Goal: Task Accomplishment & Management: Complete application form

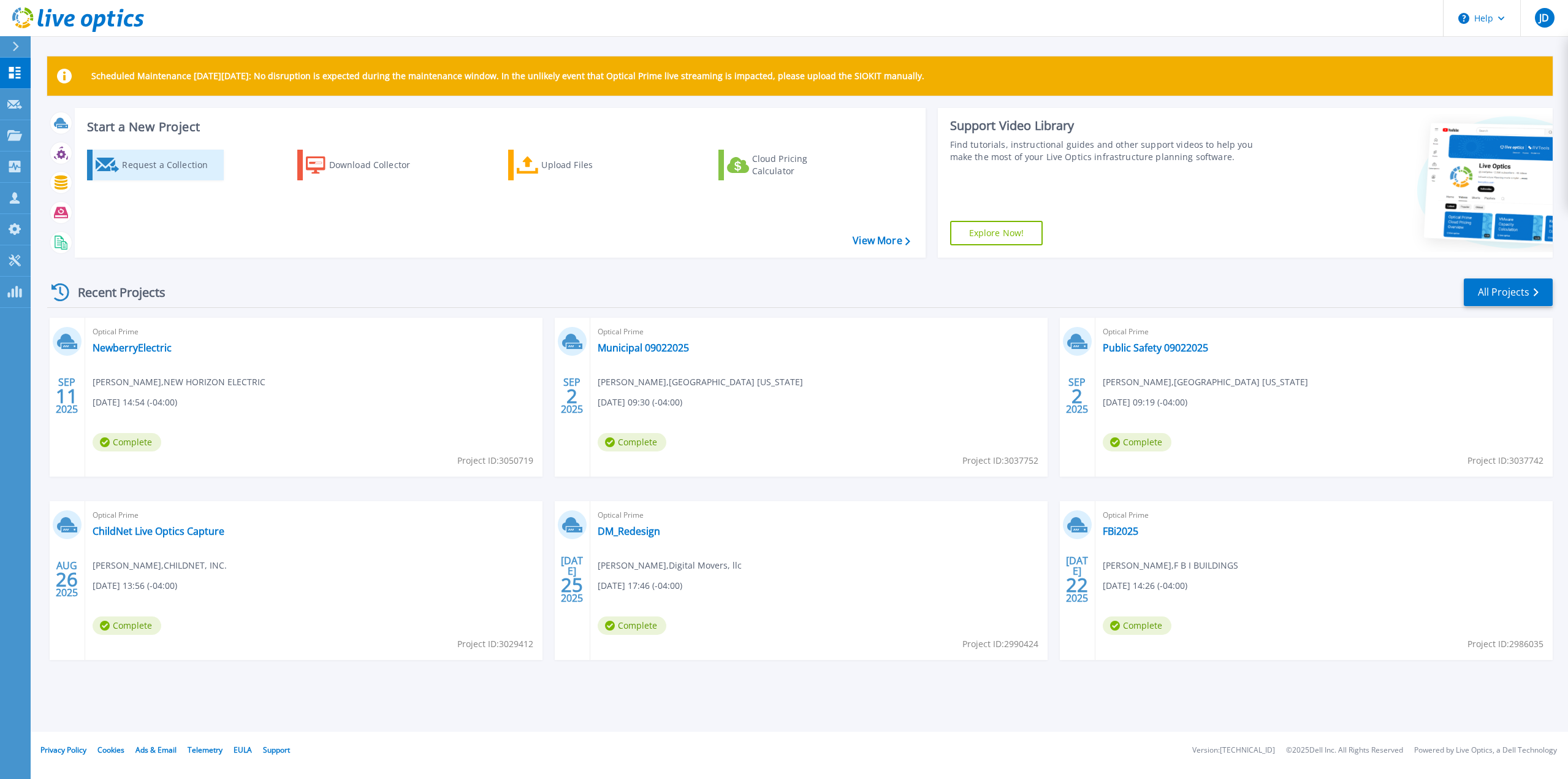
click at [141, 166] on div "Request a Collection" at bounding box center [171, 165] width 98 height 25
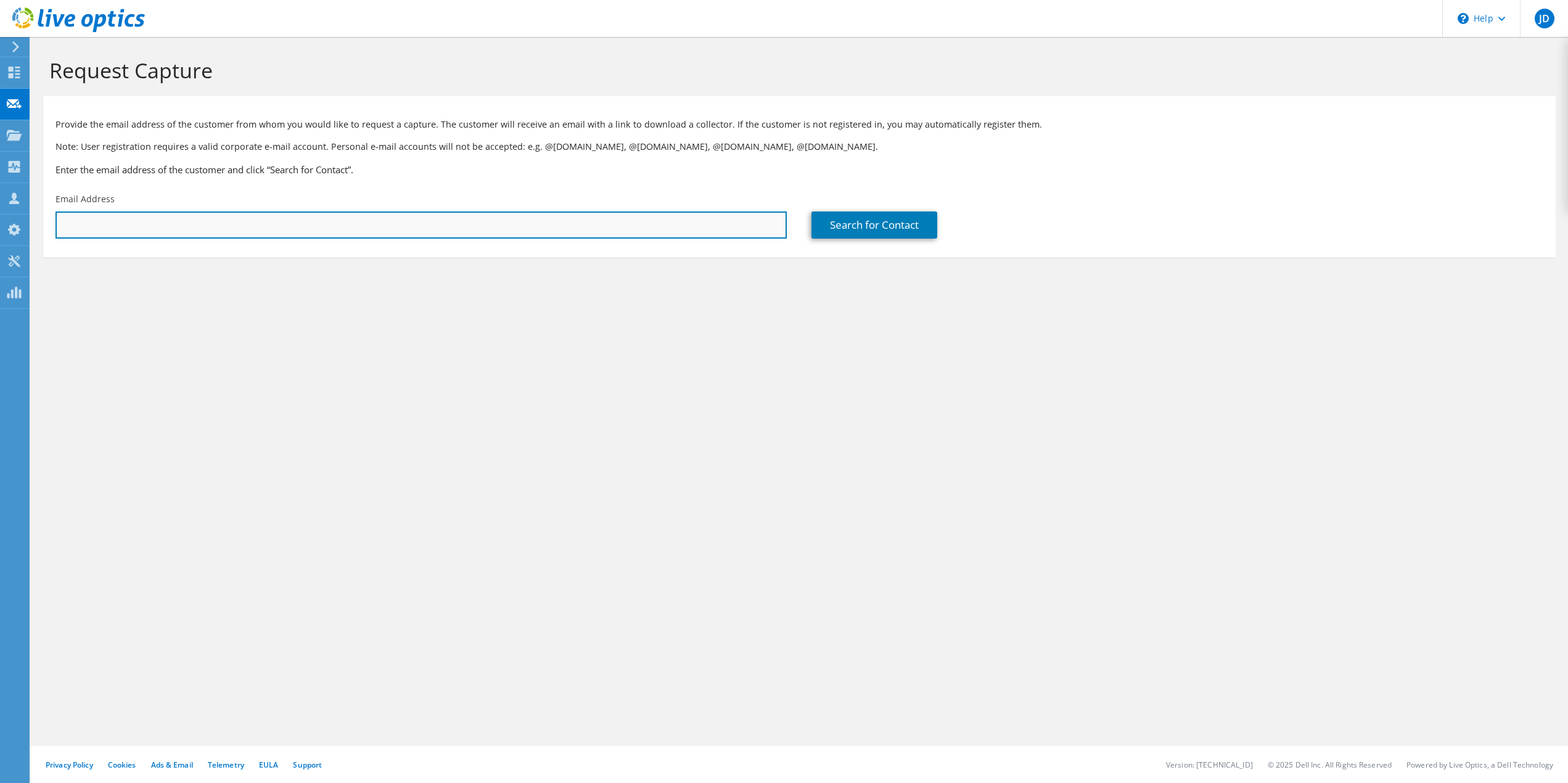
click at [207, 222] on input "text" at bounding box center [421, 225] width 731 height 27
click at [177, 224] on input "text" at bounding box center [421, 225] width 731 height 27
paste input "[PERSON_NAME][EMAIL_ADDRESS][PERSON_NAME][DOMAIN_NAME]"
type input "[PERSON_NAME][EMAIL_ADDRESS][PERSON_NAME][DOMAIN_NAME]"
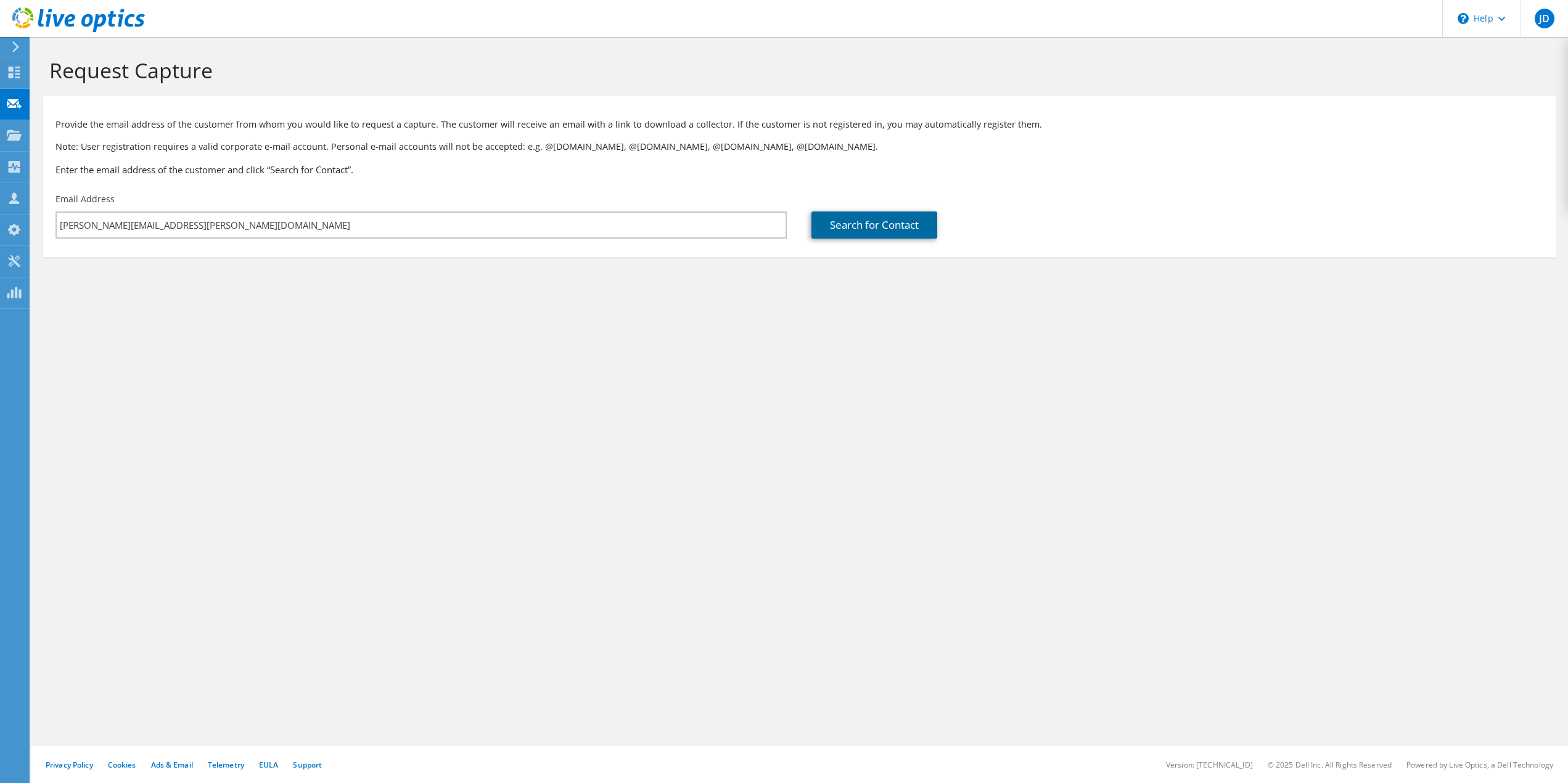
click at [838, 227] on link "Search for Contact" at bounding box center [874, 225] width 125 height 27
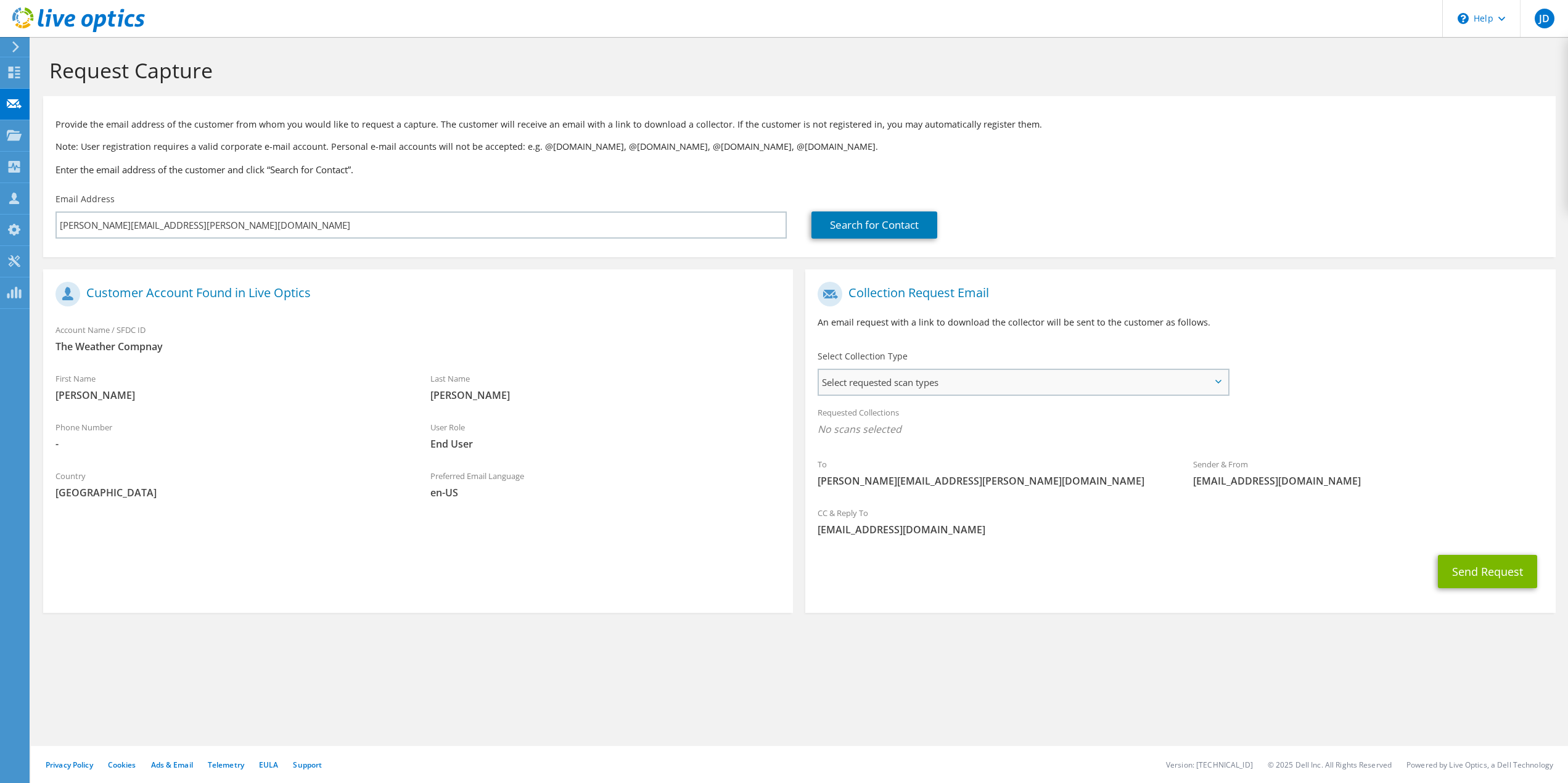
click at [927, 382] on span "Select requested scan types" at bounding box center [1023, 382] width 409 height 25
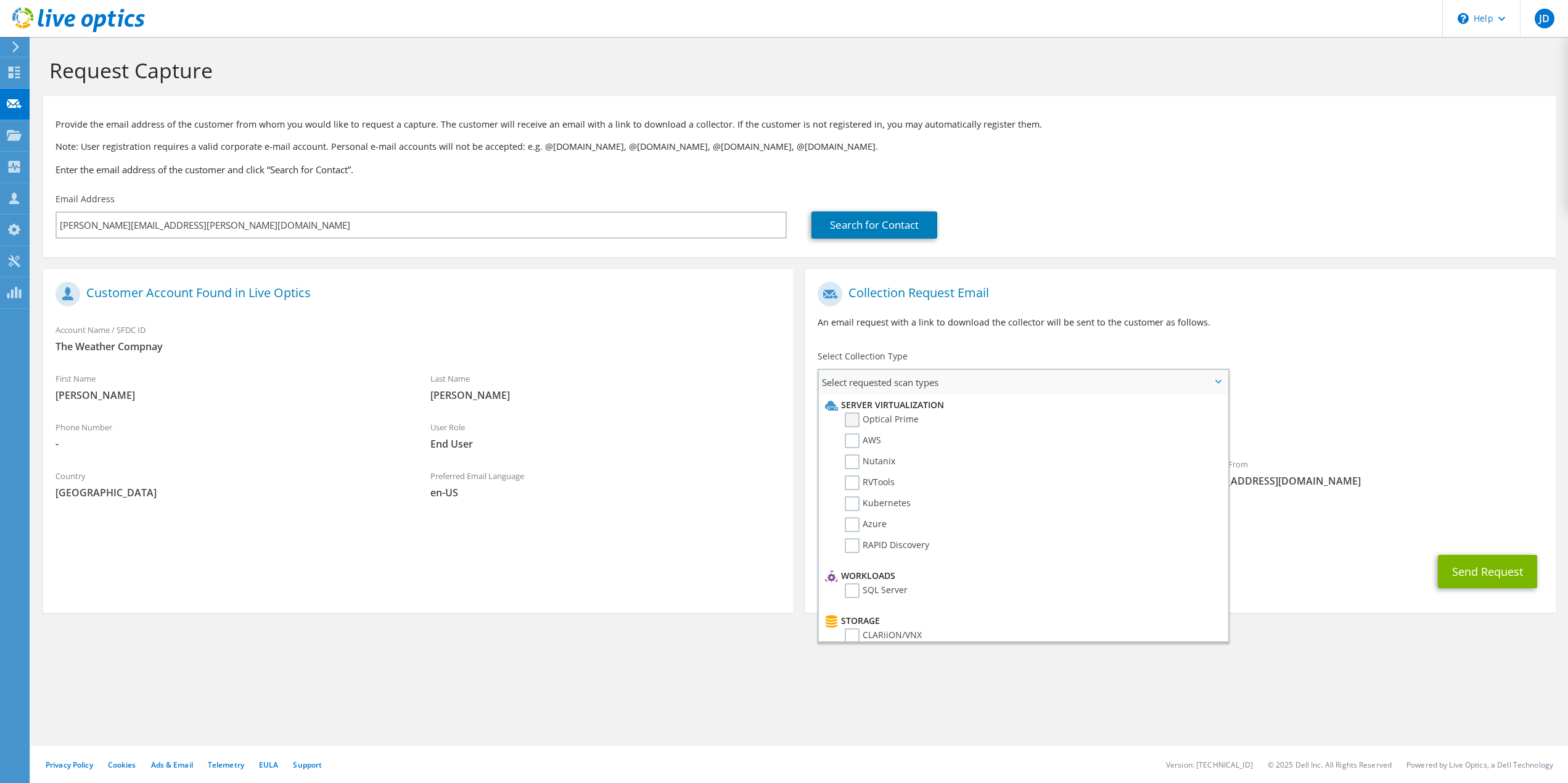
click at [907, 421] on label "Optical Prime" at bounding box center [882, 419] width 74 height 15
click at [0, 0] on input "Optical Prime" at bounding box center [0, 0] width 0 height 0
click at [1475, 576] on button "Send Request" at bounding box center [1487, 575] width 99 height 33
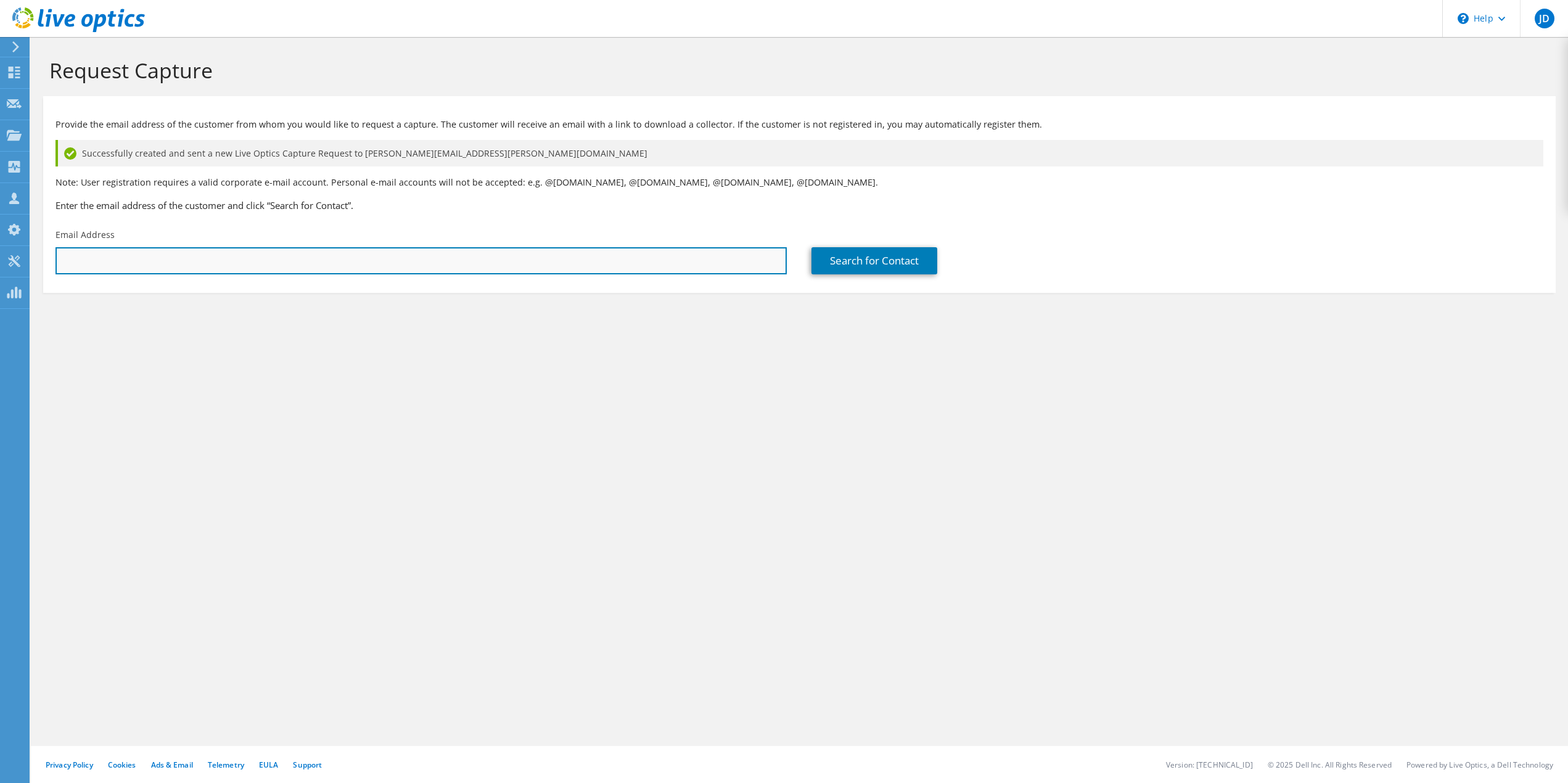
click at [477, 261] on input "text" at bounding box center [421, 261] width 731 height 27
paste input "jason.anderson@tatachemicals.com"
type input "jason.anderson@tatachemicals.com"
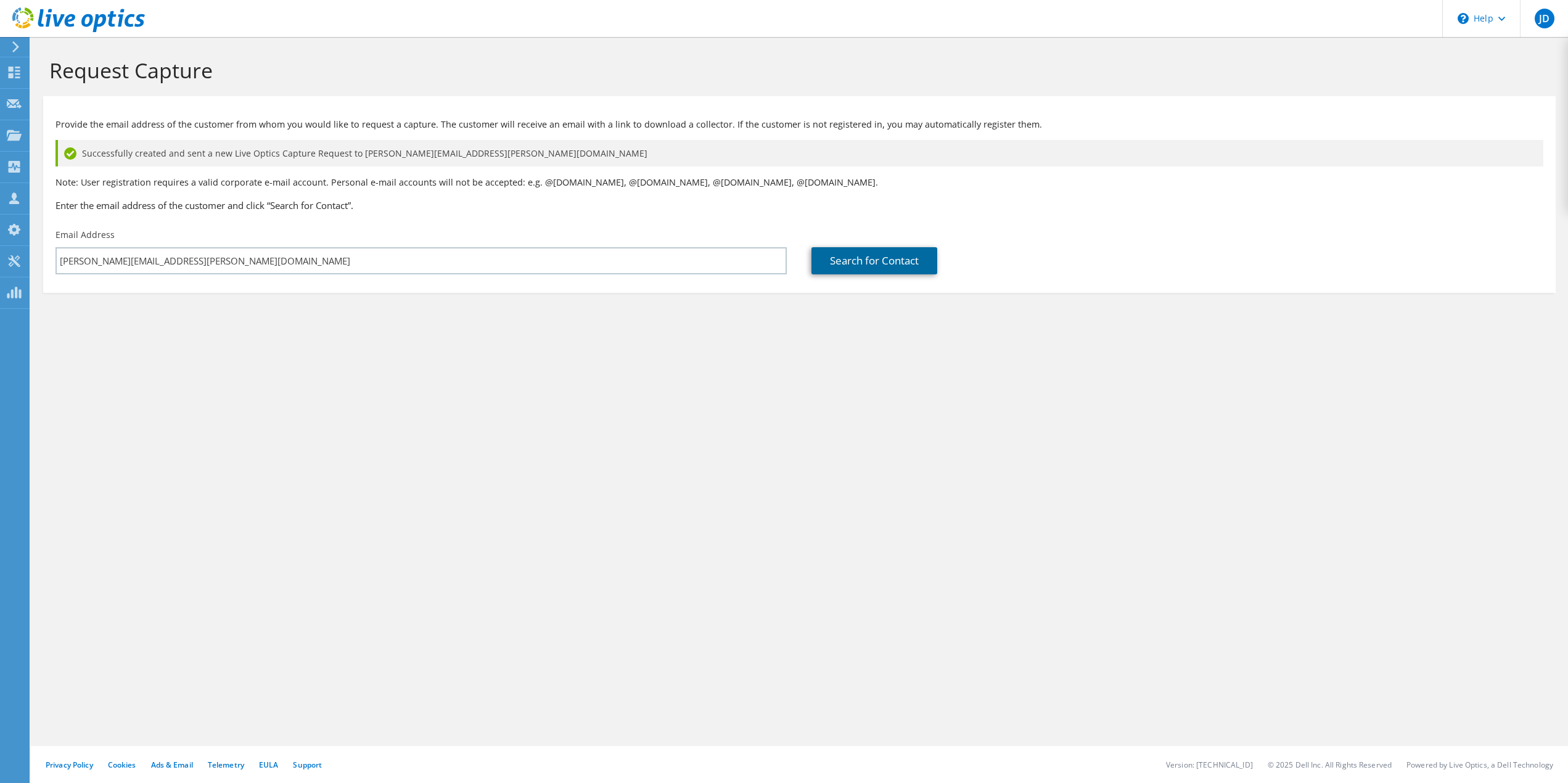
click at [889, 268] on link "Search for Contact" at bounding box center [874, 261] width 125 height 27
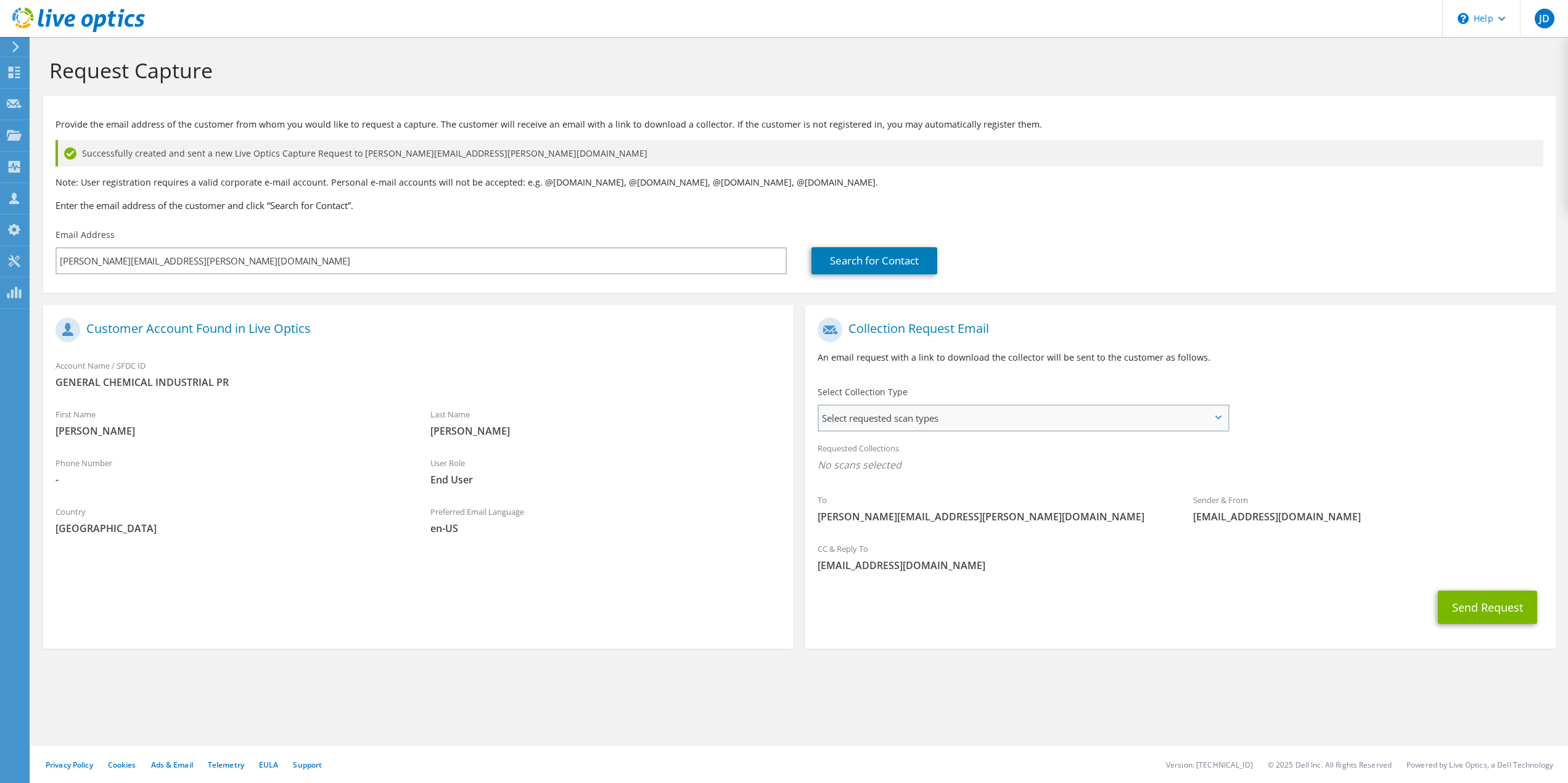
click at [844, 415] on span "Select requested scan types" at bounding box center [1023, 418] width 409 height 25
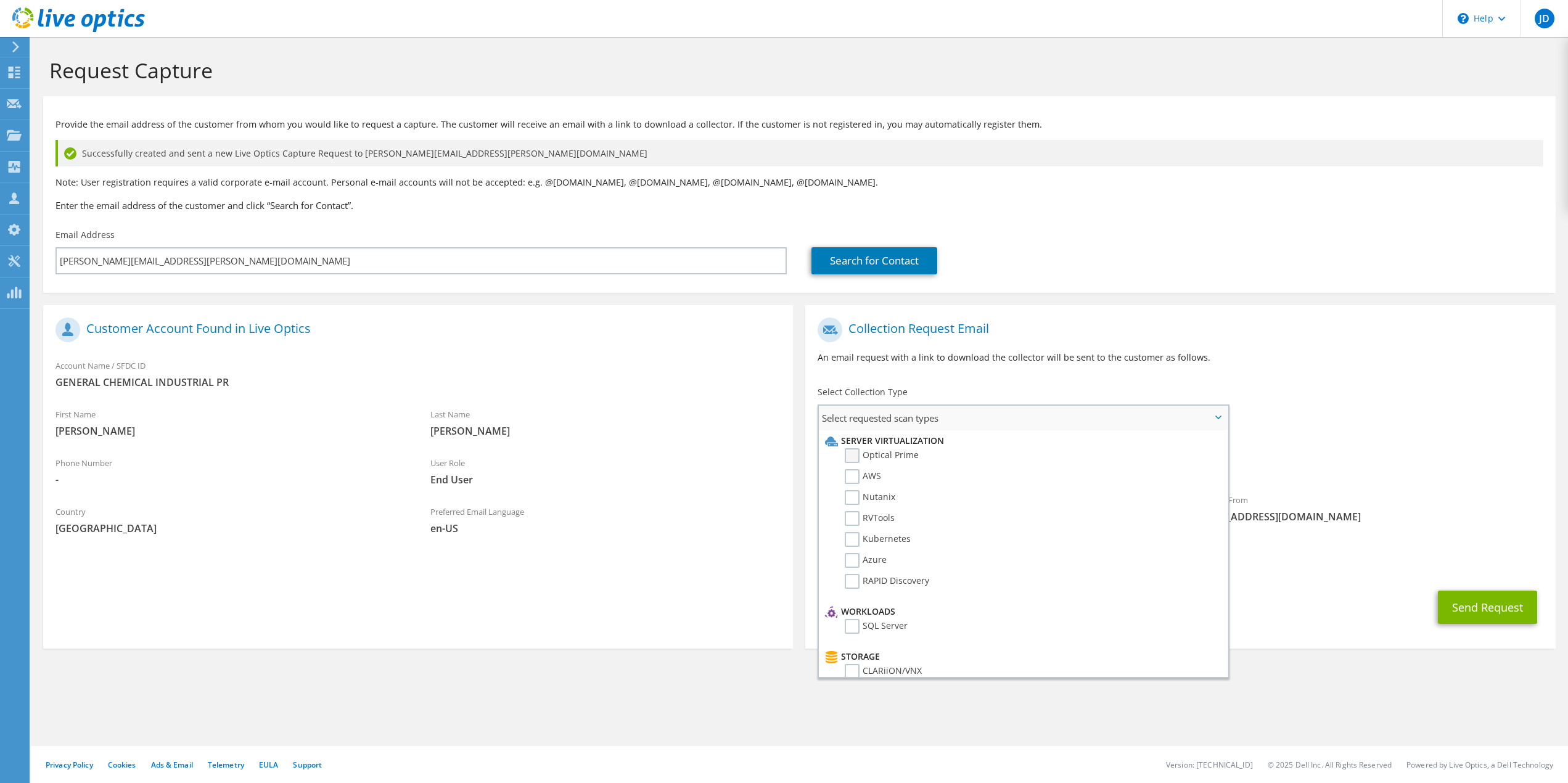
click at [854, 455] on label "Optical Prime" at bounding box center [882, 455] width 74 height 15
click at [0, 0] on input "Optical Prime" at bounding box center [0, 0] width 0 height 0
click at [1479, 606] on button "Send Request" at bounding box center [1487, 610] width 99 height 33
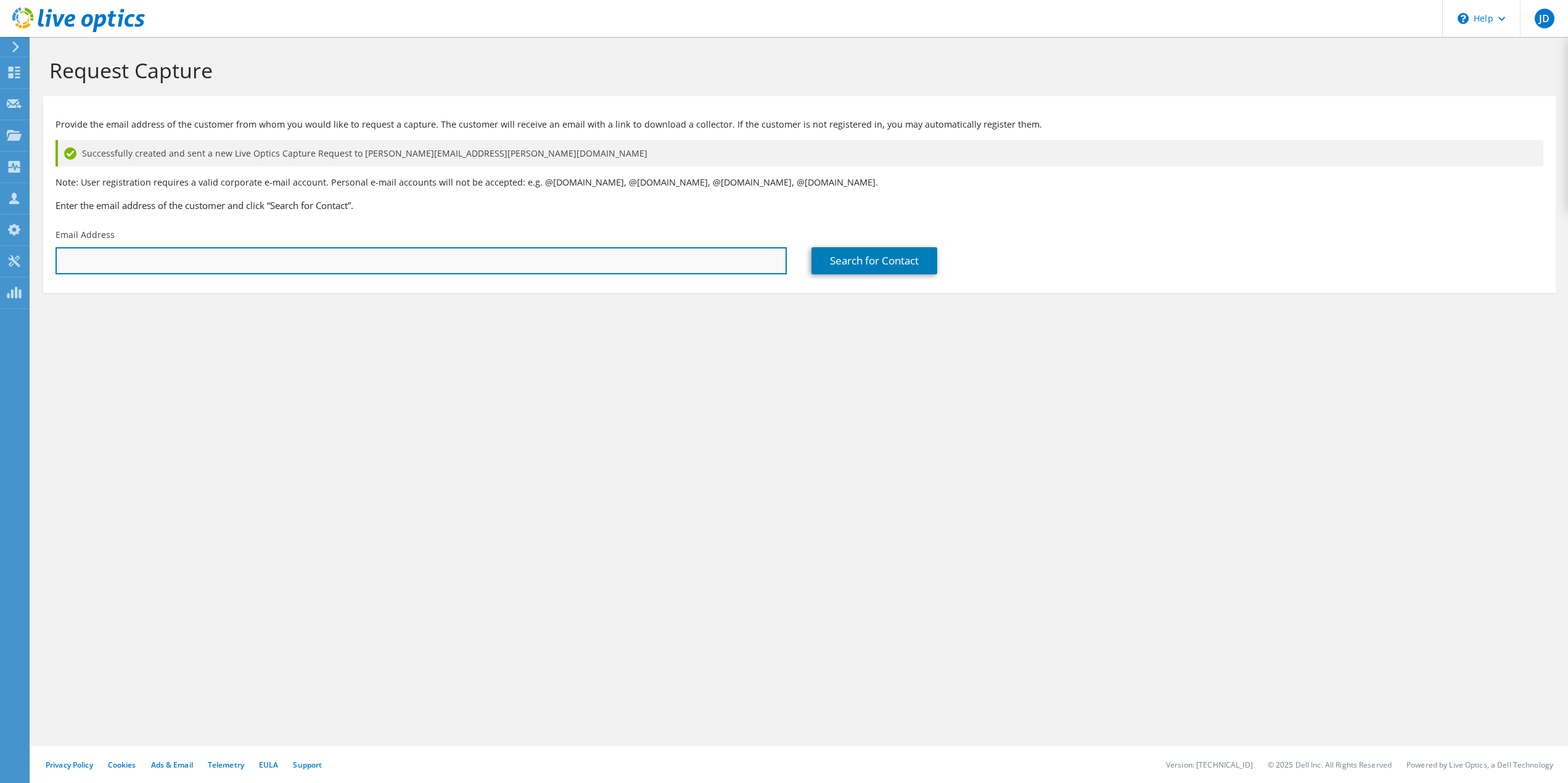
click at [424, 265] on input "text" at bounding box center [421, 261] width 731 height 27
paste input "kurt@ex.wshu.org"
type input "kurt@ex.wshu.org"
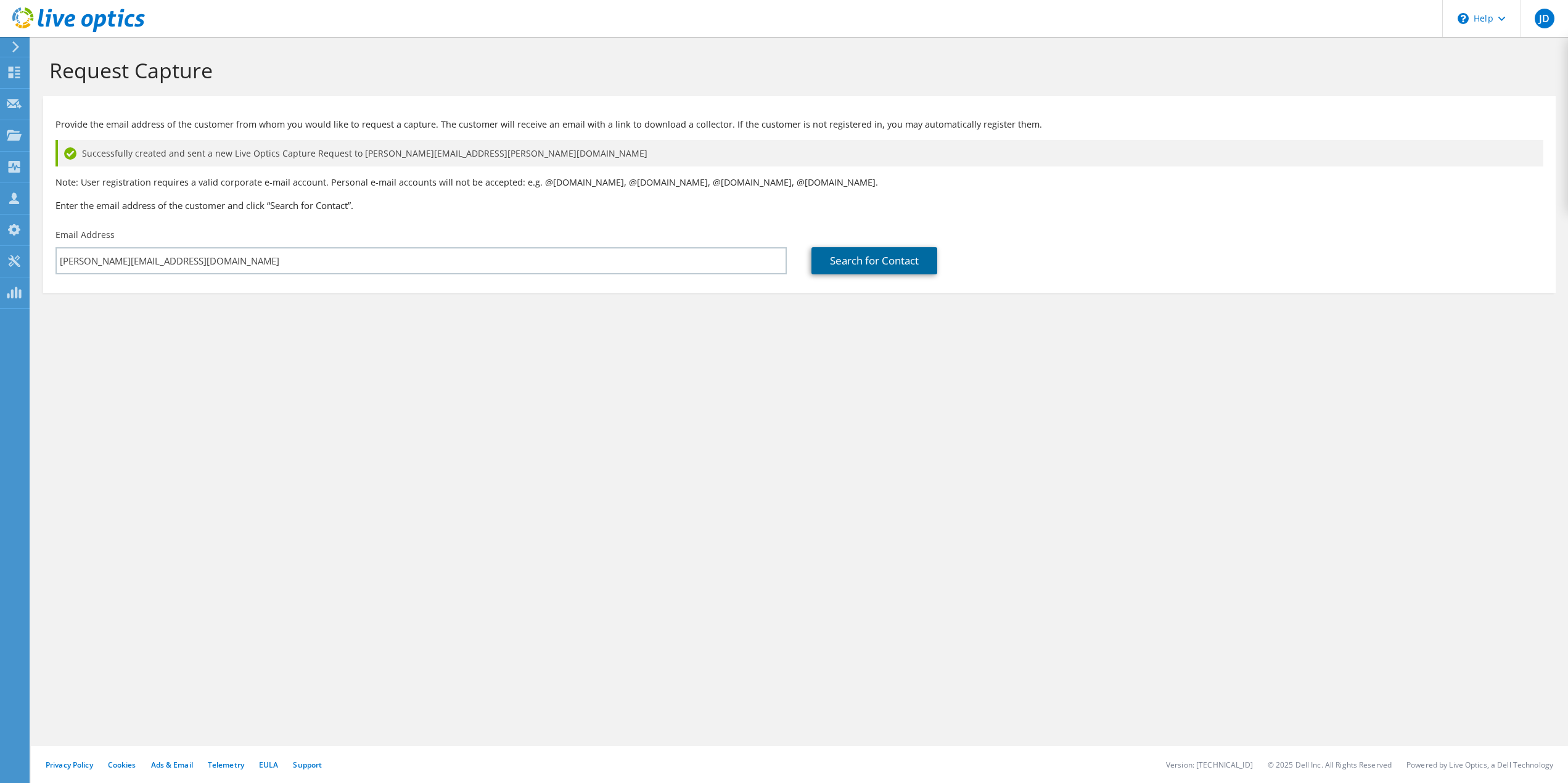
click at [884, 257] on link "Search for Contact" at bounding box center [874, 261] width 125 height 27
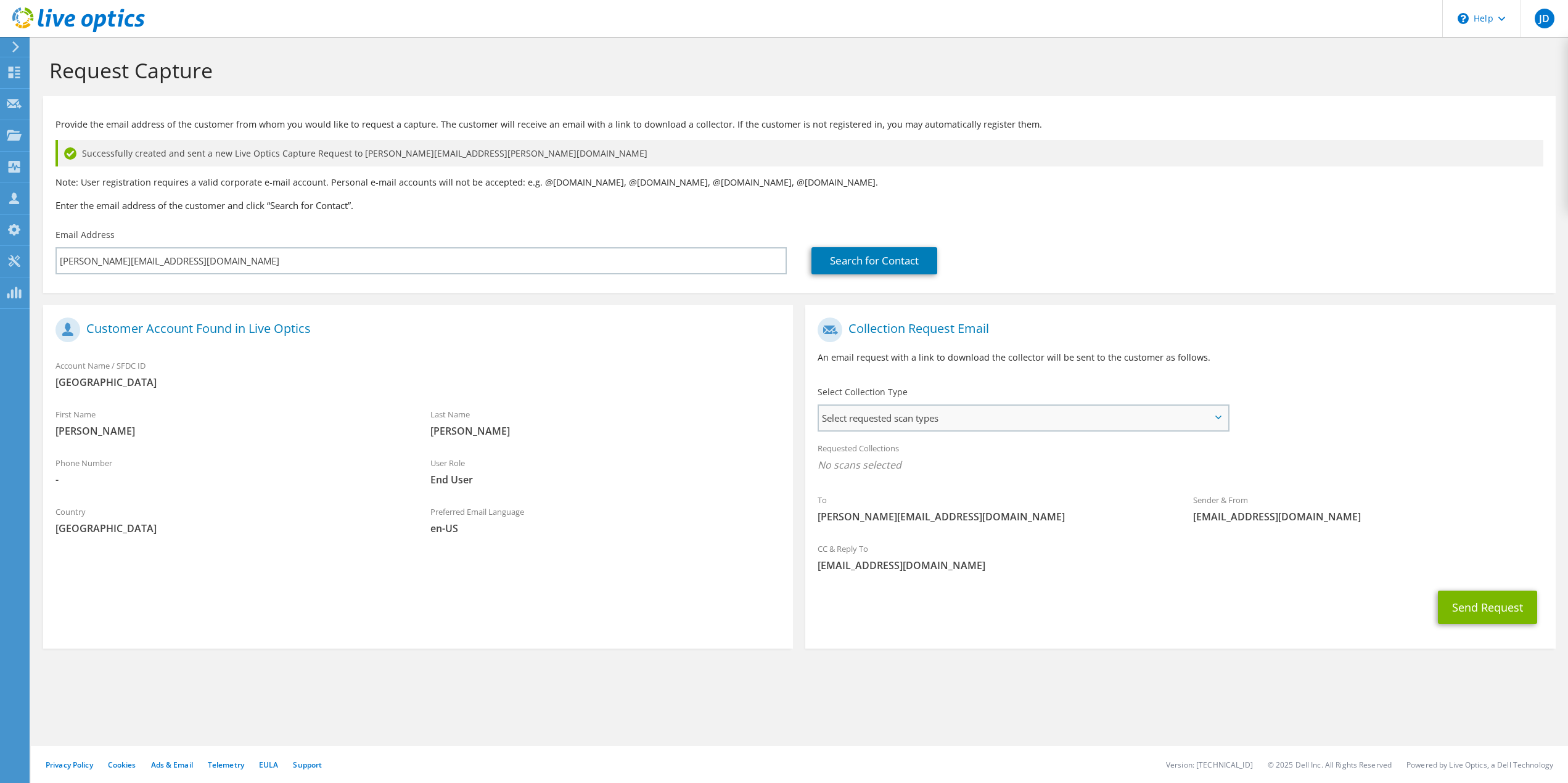
click at [936, 414] on span "Select requested scan types" at bounding box center [1023, 418] width 409 height 25
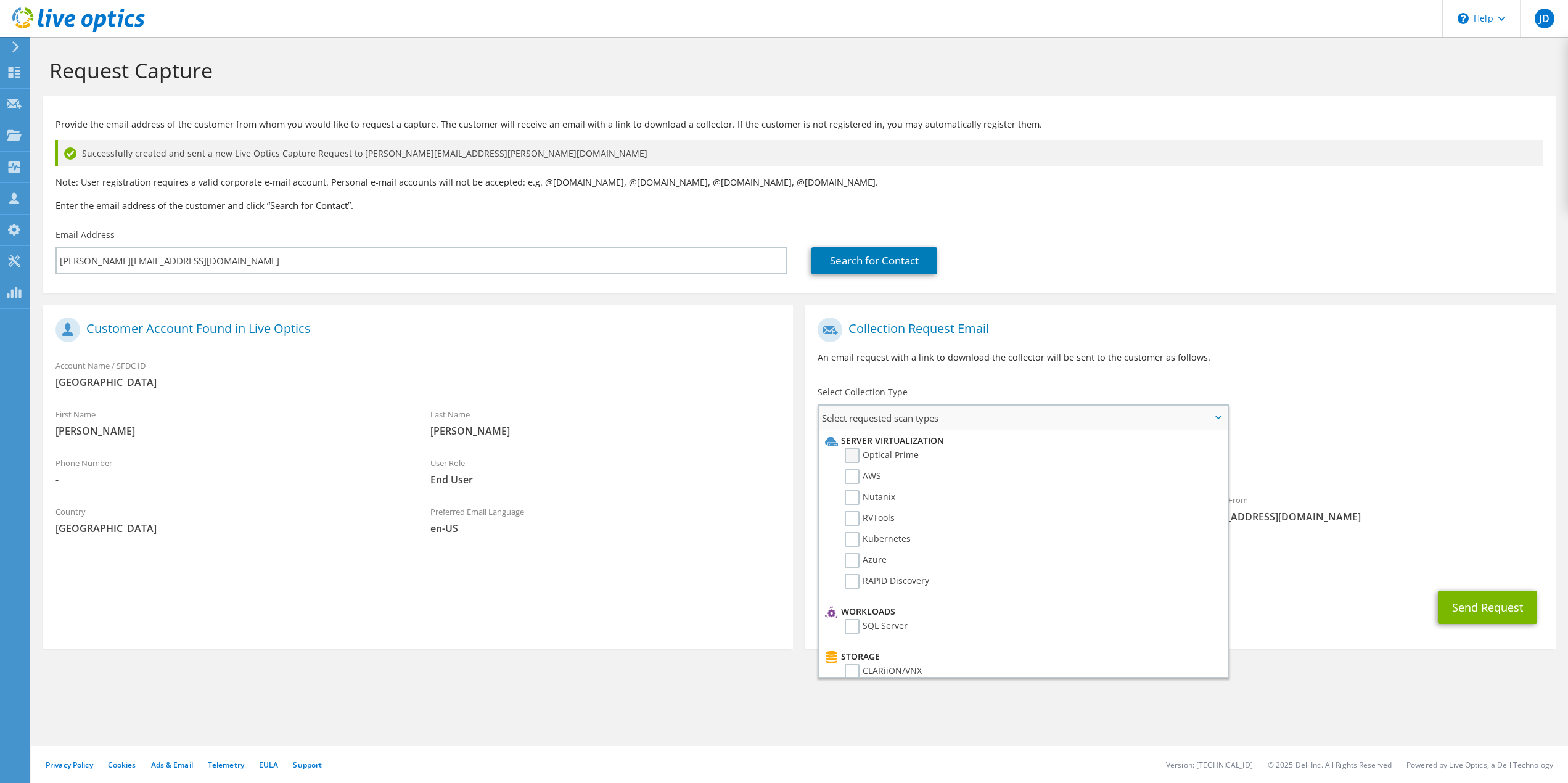
click at [902, 455] on label "Optical Prime" at bounding box center [882, 455] width 74 height 15
click at [0, 0] on input "Optical Prime" at bounding box center [0, 0] width 0 height 0
click at [1263, 412] on div "To kurt@ex.wshu.org Sender & From liveoptics@liveoptics.com" at bounding box center [1181, 425] width 750 height 228
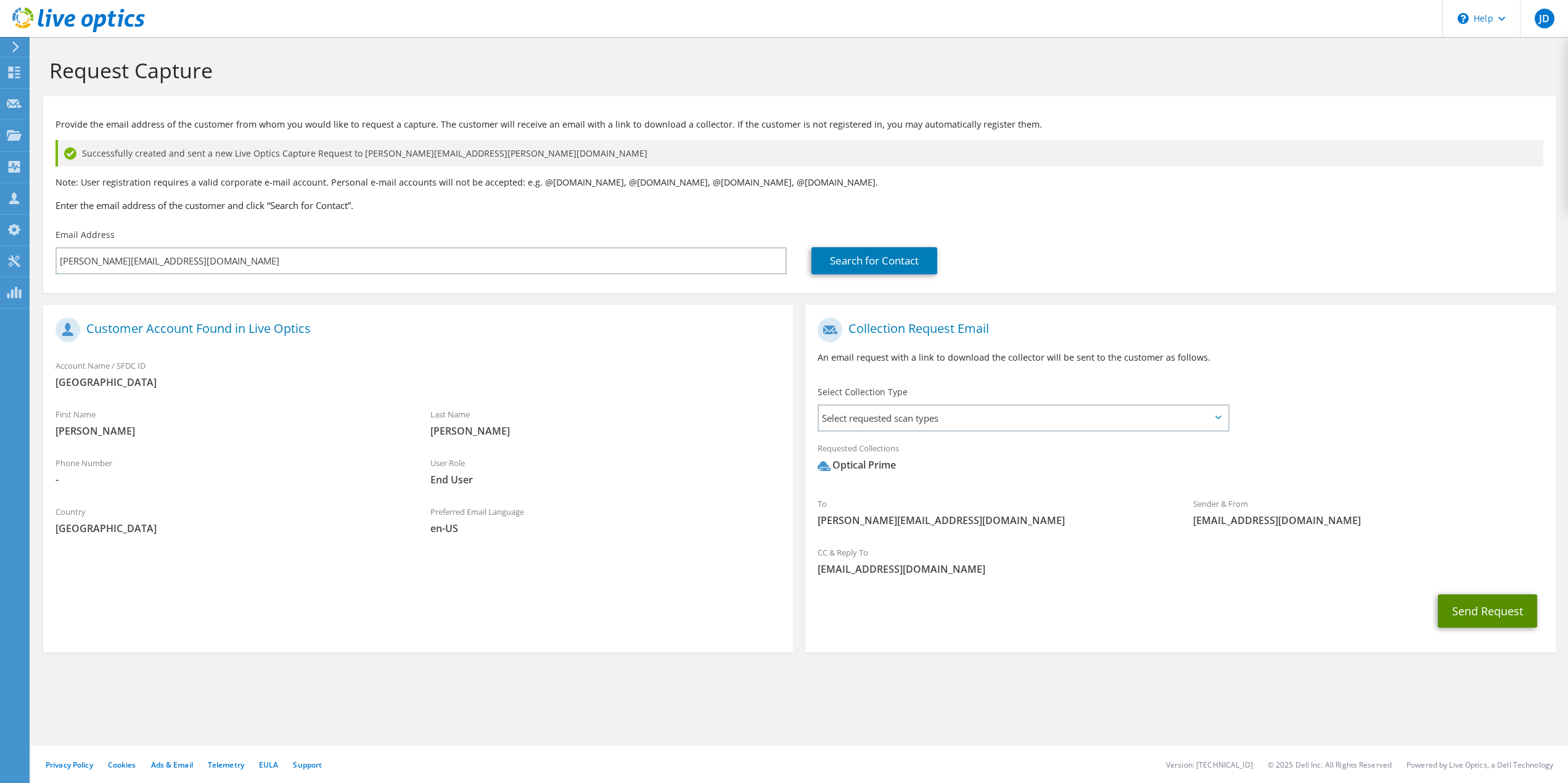
click at [1481, 611] on button "Send Request" at bounding box center [1487, 610] width 99 height 33
